Goal: Task Accomplishment & Management: Use online tool/utility

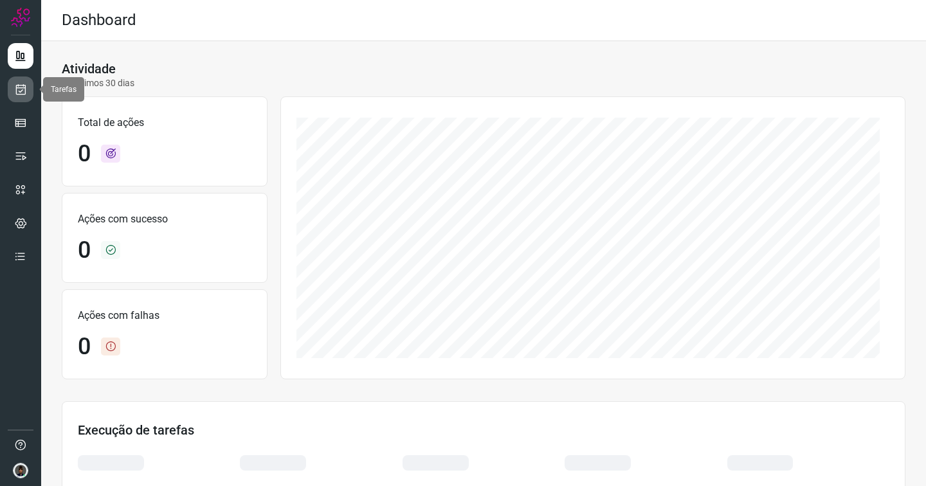
click at [23, 91] on icon at bounding box center [21, 89] width 14 height 13
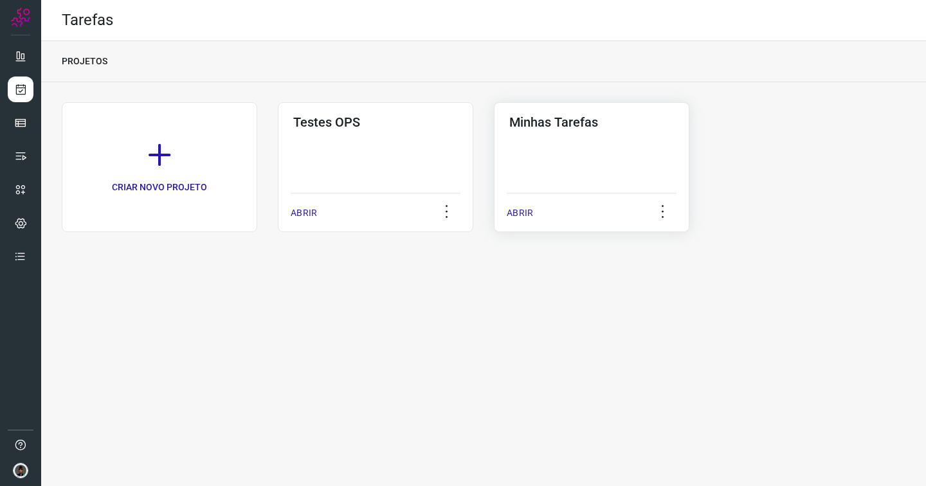
click at [571, 151] on div "Minhas Tarefas ABRIR" at bounding box center [591, 167] width 195 height 130
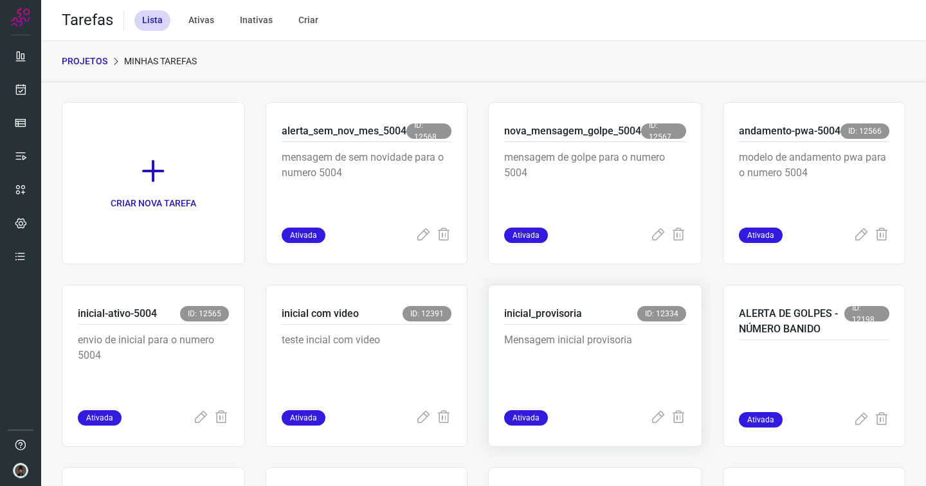
click at [536, 359] on p "Mensagem inicial provisoria" at bounding box center [595, 364] width 182 height 64
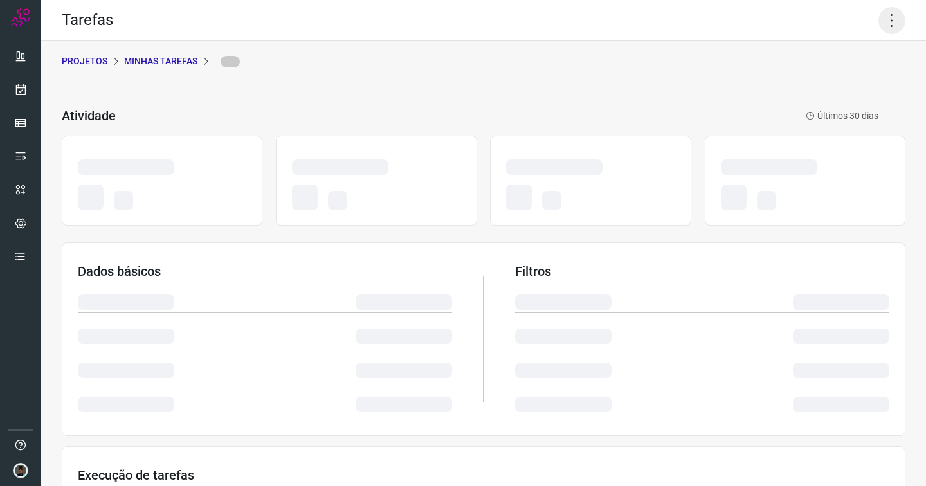
click at [878, 24] on icon at bounding box center [891, 20] width 27 height 27
click at [884, 16] on icon at bounding box center [891, 20] width 27 height 27
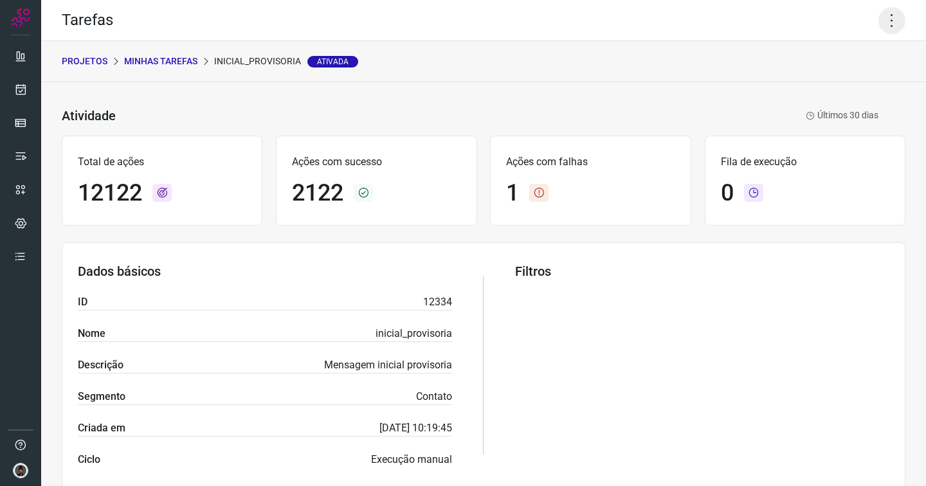
click at [879, 23] on icon at bounding box center [891, 20] width 27 height 27
click at [812, 82] on li "Executar" at bounding box center [836, 84] width 117 height 21
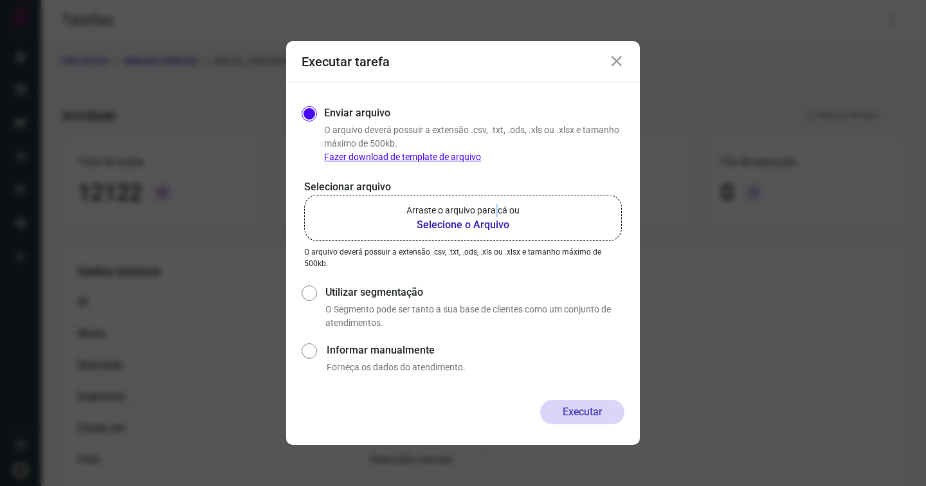
click at [496, 215] on p "Arraste o arquivo para cá ou" at bounding box center [462, 211] width 113 height 14
click at [447, 221] on b "Selecione o Arquivo" at bounding box center [462, 224] width 113 height 15
click at [0, 0] on input "Arraste o arquivo para cá ou Selecione o Arquivo" at bounding box center [0, 0] width 0 height 0
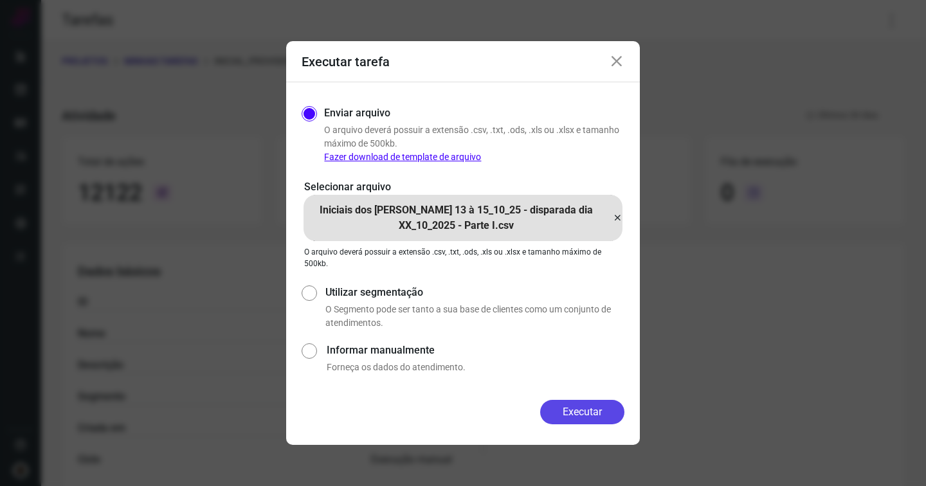
click at [583, 412] on button "Executar" at bounding box center [582, 412] width 84 height 24
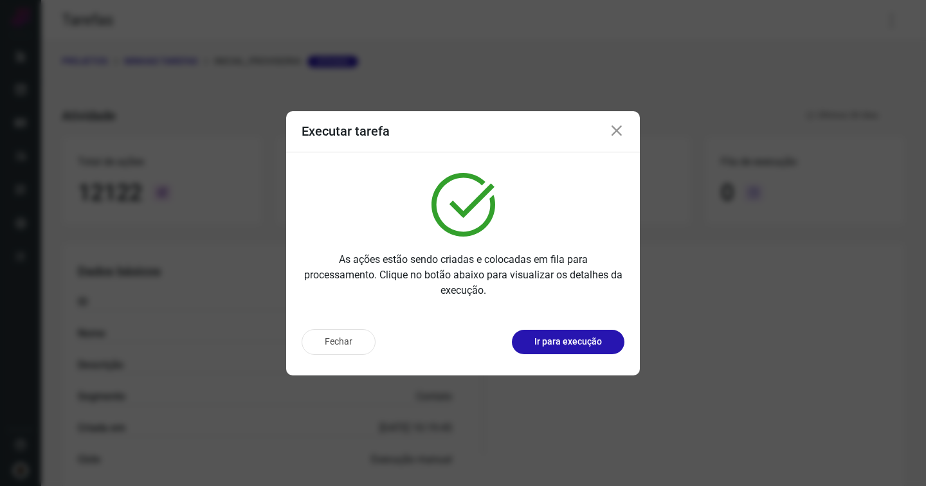
click at [619, 127] on icon at bounding box center [616, 130] width 15 height 15
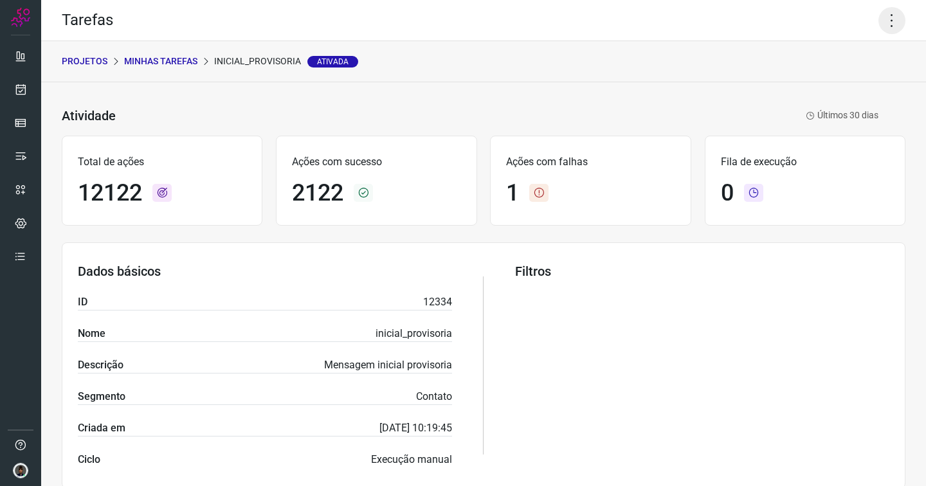
click at [884, 17] on icon at bounding box center [891, 20] width 27 height 27
click at [812, 78] on li "Executar" at bounding box center [836, 84] width 117 height 21
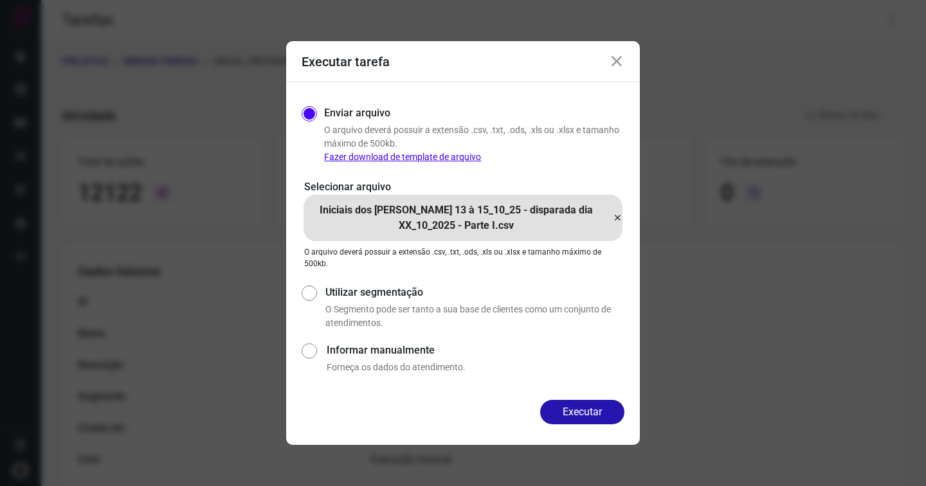
click at [619, 215] on icon at bounding box center [617, 217] width 10 height 15
click at [0, 0] on input "Iniciais dos dias 13 à 15_10_25 - disparada dia XX_10_2025 - Parte I.csv" at bounding box center [0, 0] width 0 height 0
click at [557, 410] on button "Executar" at bounding box center [582, 412] width 84 height 24
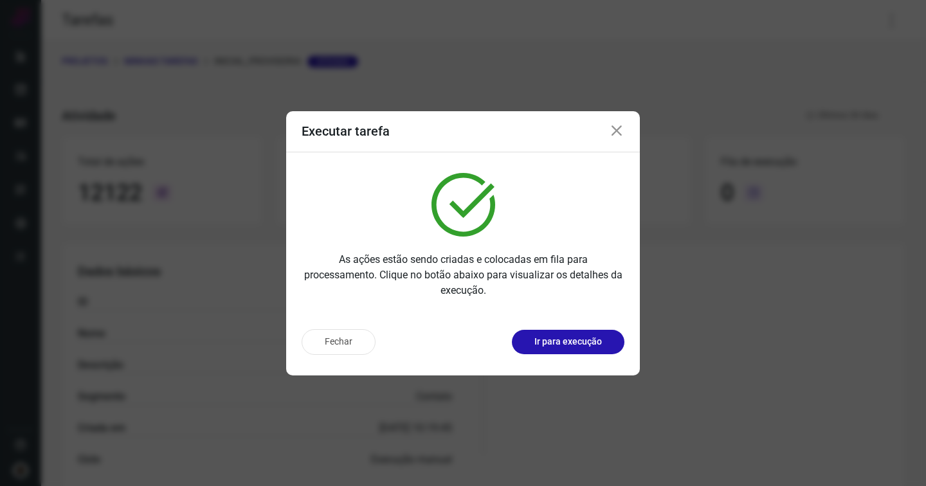
click at [615, 129] on icon at bounding box center [616, 130] width 15 height 15
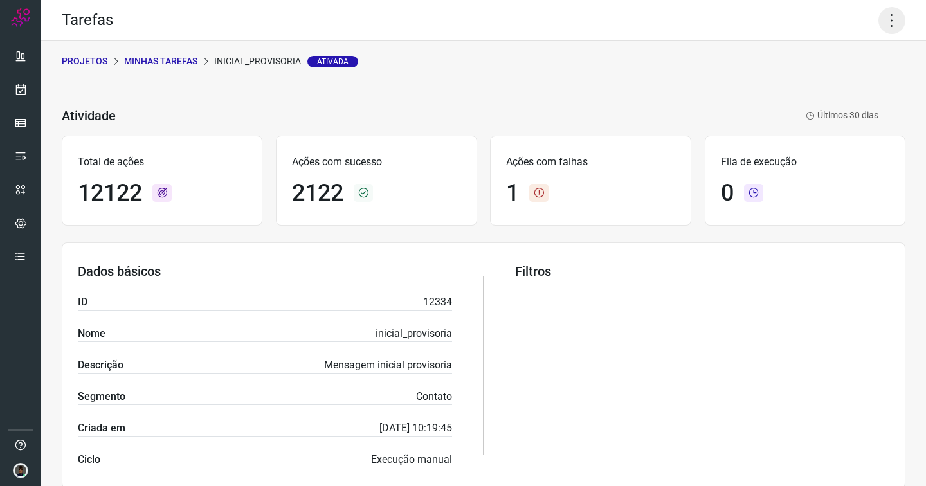
click at [881, 21] on icon at bounding box center [891, 20] width 27 height 27
click at [815, 85] on li "Executar" at bounding box center [836, 84] width 117 height 21
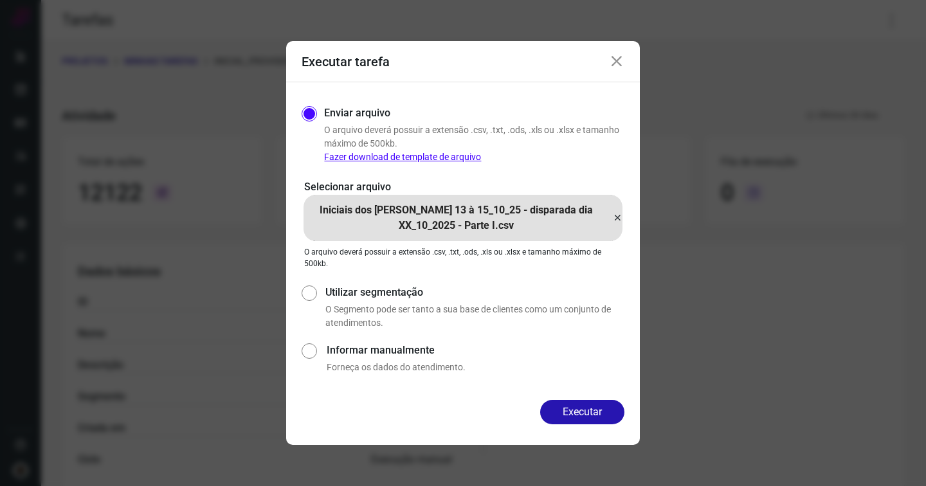
click at [617, 217] on icon at bounding box center [617, 217] width 10 height 15
click at [0, 0] on input "Iniciais dos dias 13 à 15_10_25 - disparada dia XX_10_2025 - Parte I.csv" at bounding box center [0, 0] width 0 height 0
click at [615, 217] on icon at bounding box center [617, 217] width 10 height 15
click at [0, 0] on input "Iniciais dos dias 13 à 15_10_25 - disparada dia XX_10_2025 - Parte I.csv" at bounding box center [0, 0] width 0 height 0
click at [570, 406] on button "Executar" at bounding box center [582, 412] width 84 height 24
